Goal: Task Accomplishment & Management: Manage account settings

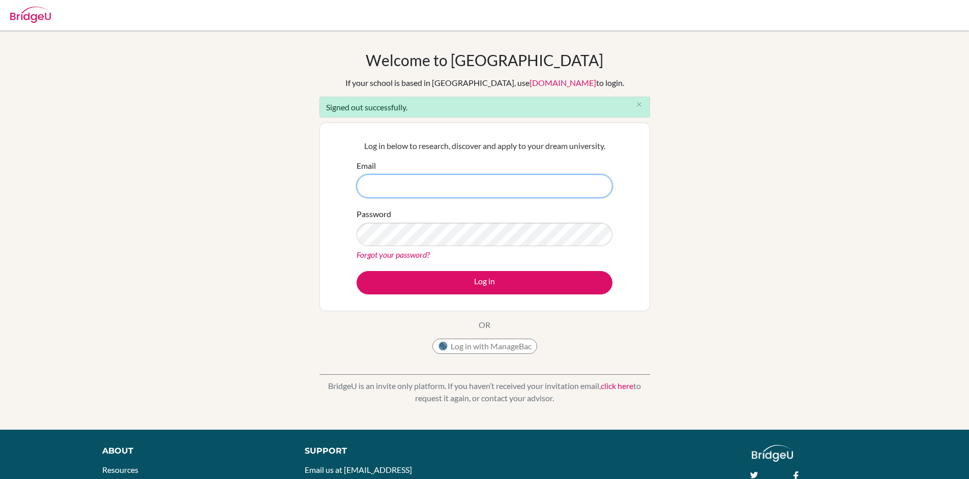
click at [402, 179] on input "Email" at bounding box center [485, 185] width 256 height 23
type input "[PERSON_NAME][EMAIL_ADDRESS][PERSON_NAME][DOMAIN_NAME]"
click at [357, 271] on button "Log in" at bounding box center [485, 282] width 256 height 23
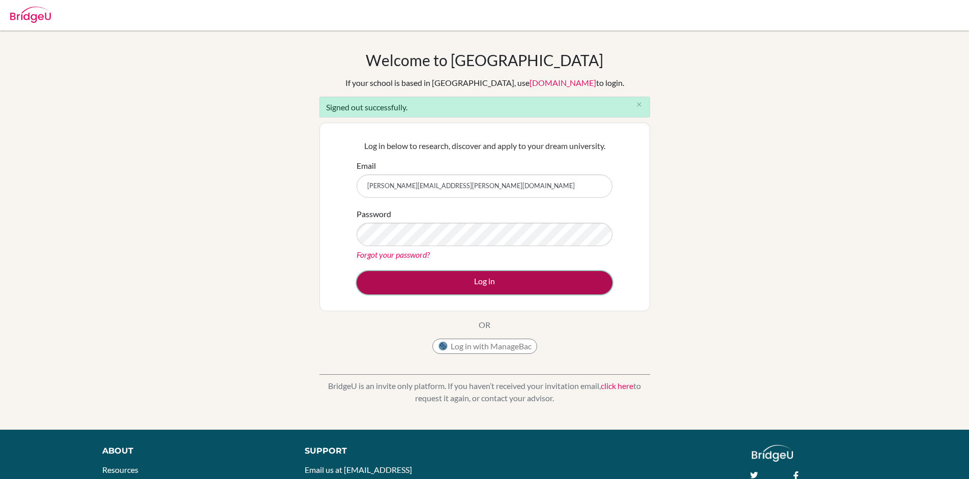
click at [461, 281] on button "Log in" at bounding box center [485, 282] width 256 height 23
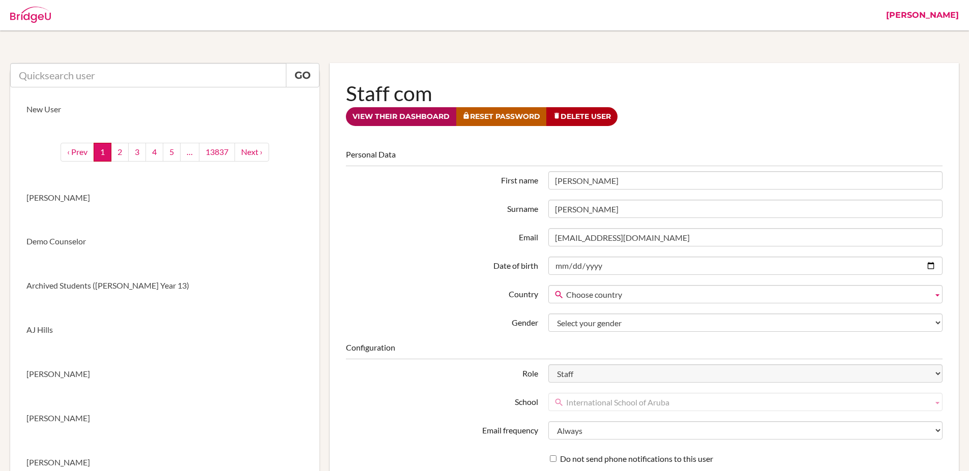
click at [425, 115] on link "View their dashboard" at bounding box center [401, 116] width 110 height 19
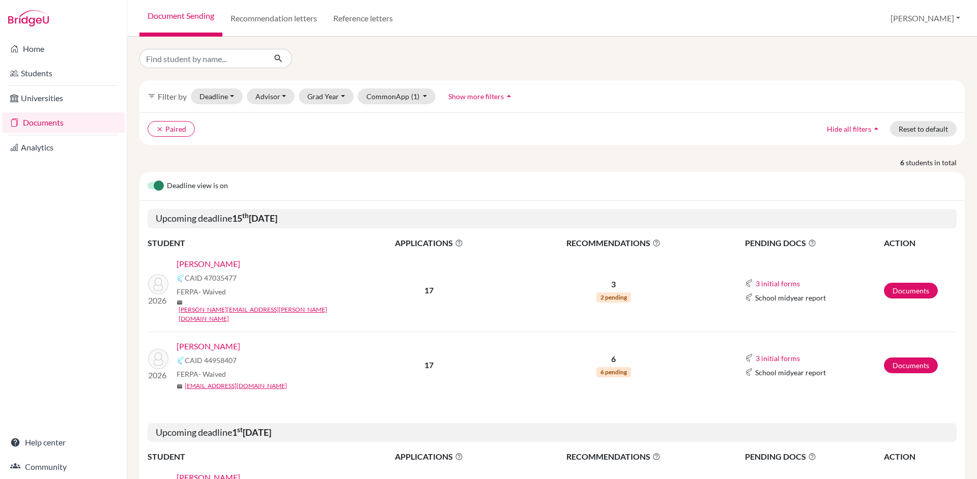
click at [220, 262] on link "Atzbach, Amelia" at bounding box center [208, 264] width 64 height 12
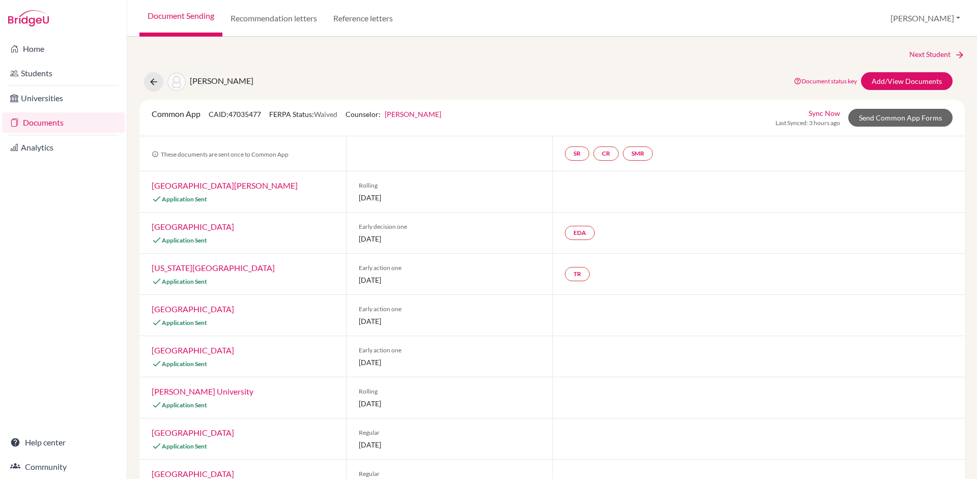
click at [425, 116] on link "[PERSON_NAME]" at bounding box center [413, 114] width 56 height 9
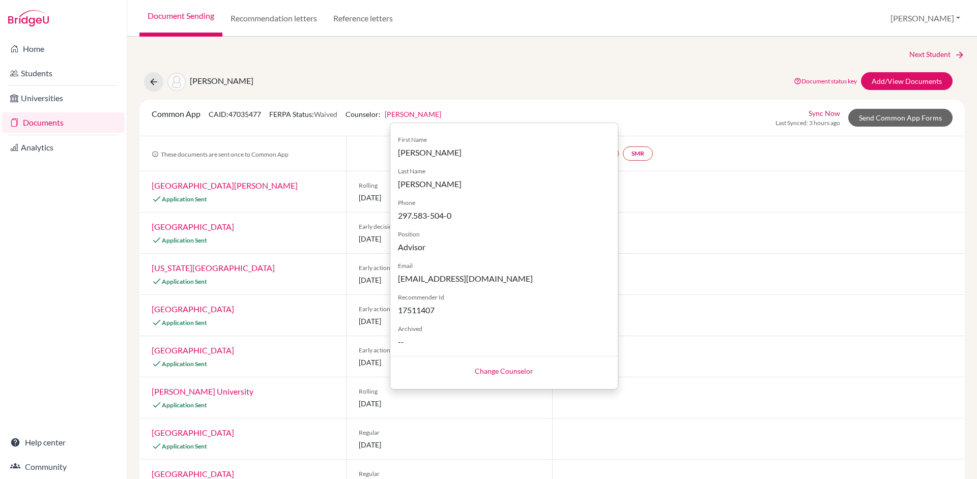
click at [502, 374] on link "Change Counselor" at bounding box center [504, 371] width 58 height 9
select select "413035"
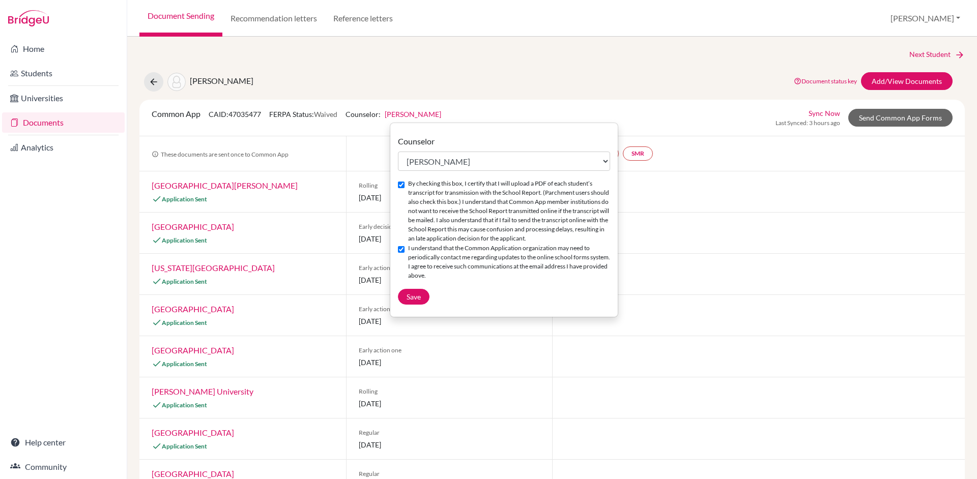
click at [517, 99] on div "Next Student [GEOGRAPHIC_DATA][PERSON_NAME][GEOGRAPHIC_DATA] Document status ke…" at bounding box center [551, 460] width 825 height 822
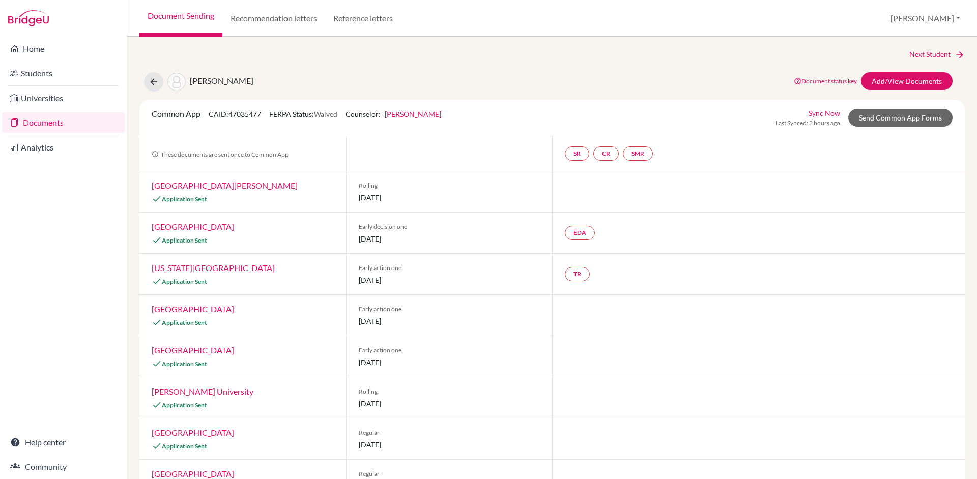
click at [429, 112] on link "[PERSON_NAME]" at bounding box center [413, 114] width 56 height 9
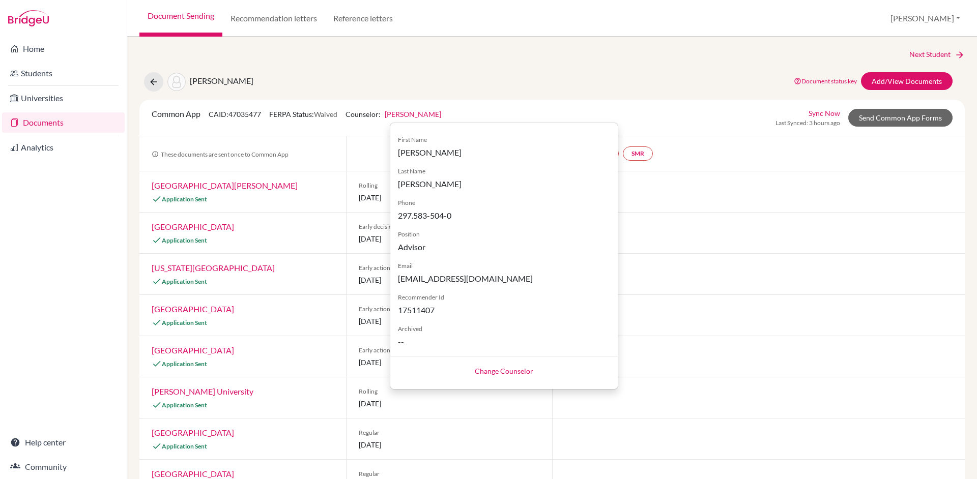
click at [499, 373] on link "Change Counselor" at bounding box center [504, 371] width 58 height 9
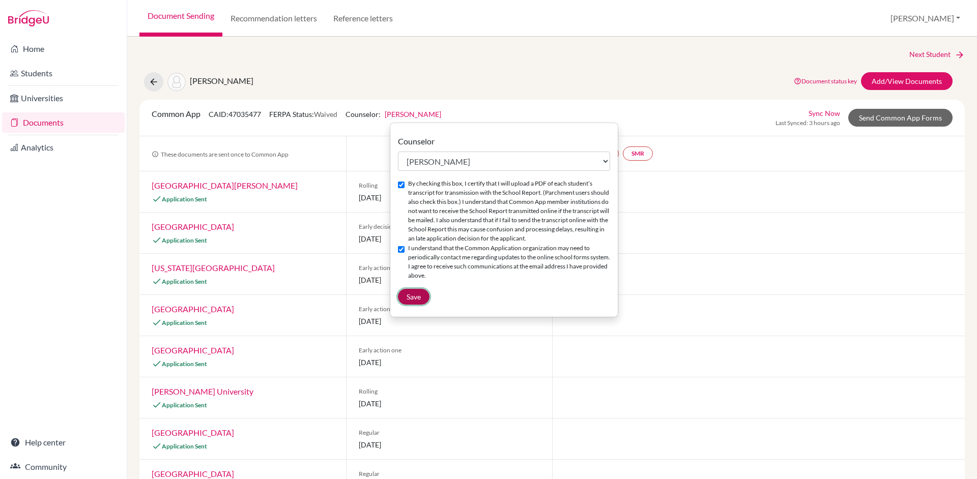
click at [422, 298] on button "Save" at bounding box center [414, 297] width 32 height 16
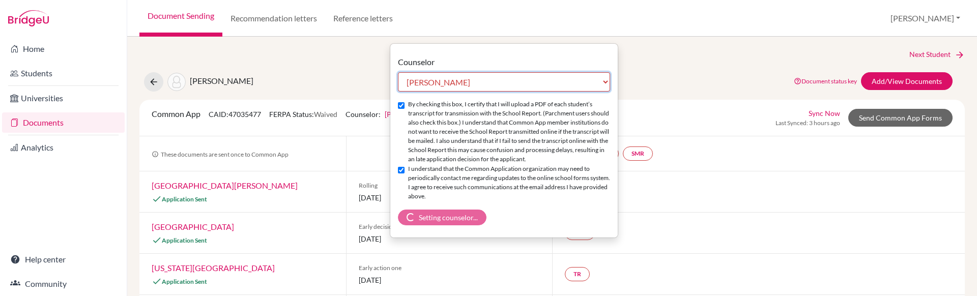
click at [398, 72] on select "Select counselor Colleen Coady Nurkis de Jesus Elena Duduk Kelly Kramer Deborah…" at bounding box center [504, 81] width 212 height 19
select select "263979"
click option "[PERSON_NAME]" at bounding box center [0, 0] width 0 height 0
checkbox input "false"
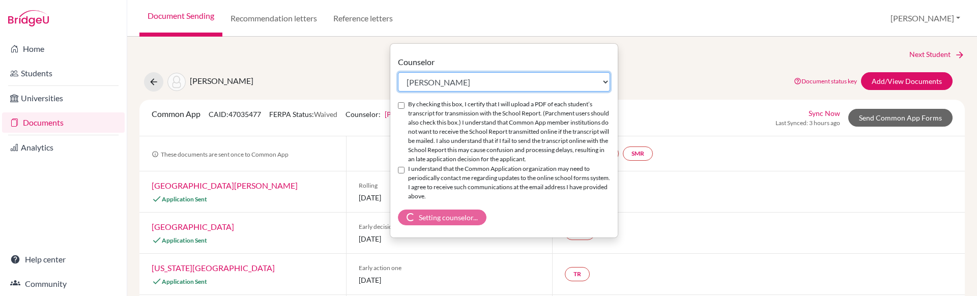
select select "413035"
click option "[PERSON_NAME]" at bounding box center [0, 0] width 0 height 0
checkbox input "true"
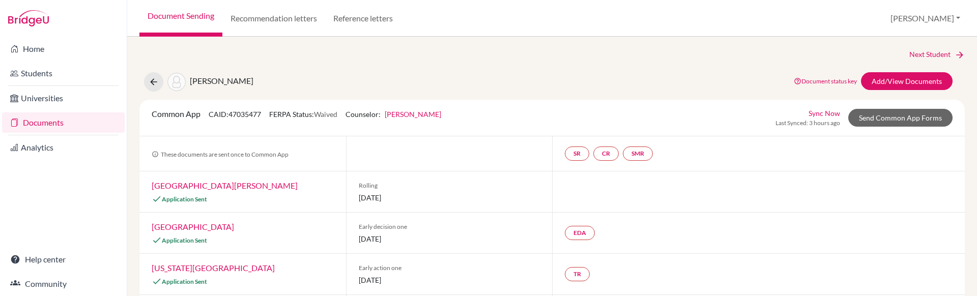
click at [410, 111] on link "[PERSON_NAME]" at bounding box center [413, 114] width 56 height 9
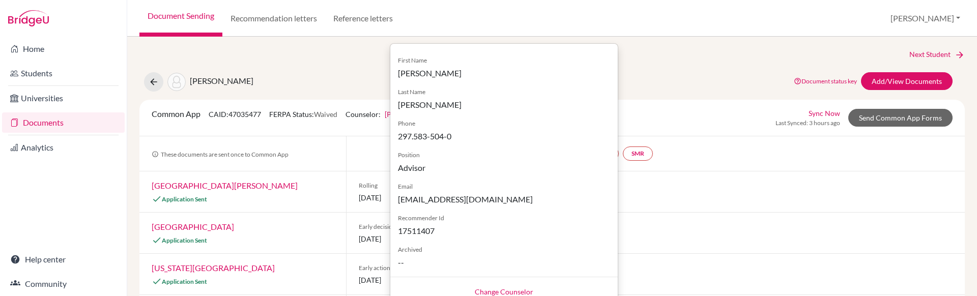
click at [498, 290] on link "Change Counselor" at bounding box center [504, 291] width 58 height 9
select select "413035"
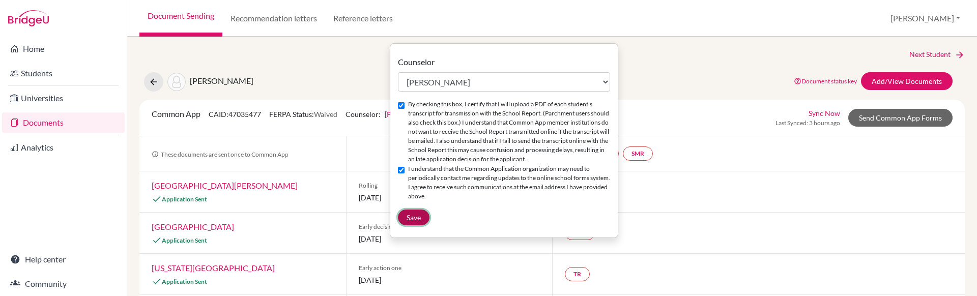
click at [420, 218] on span "Save" at bounding box center [413, 217] width 14 height 9
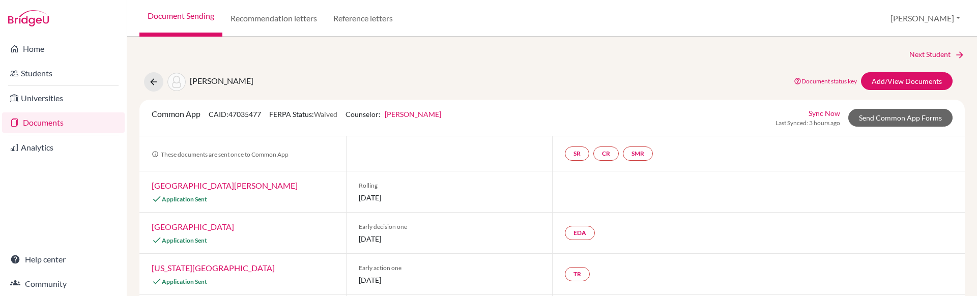
click at [628, 91] on div "[PERSON_NAME] Document status key TR Requirement. Document not uploaded yet. TR…" at bounding box center [552, 81] width 840 height 19
